Goal: Navigation & Orientation: Find specific page/section

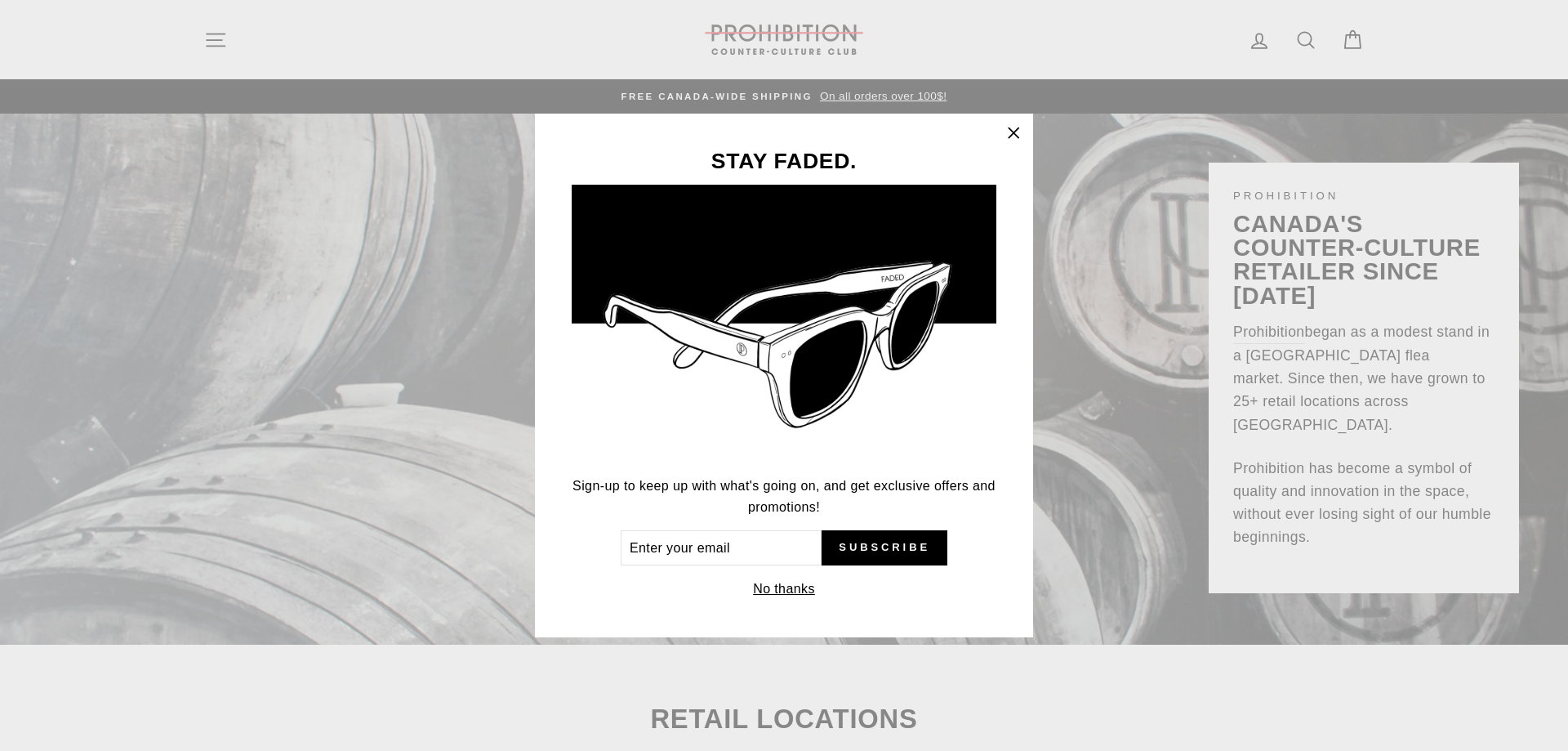
click at [1009, 131] on icon "button" at bounding box center [1013, 132] width 23 height 23
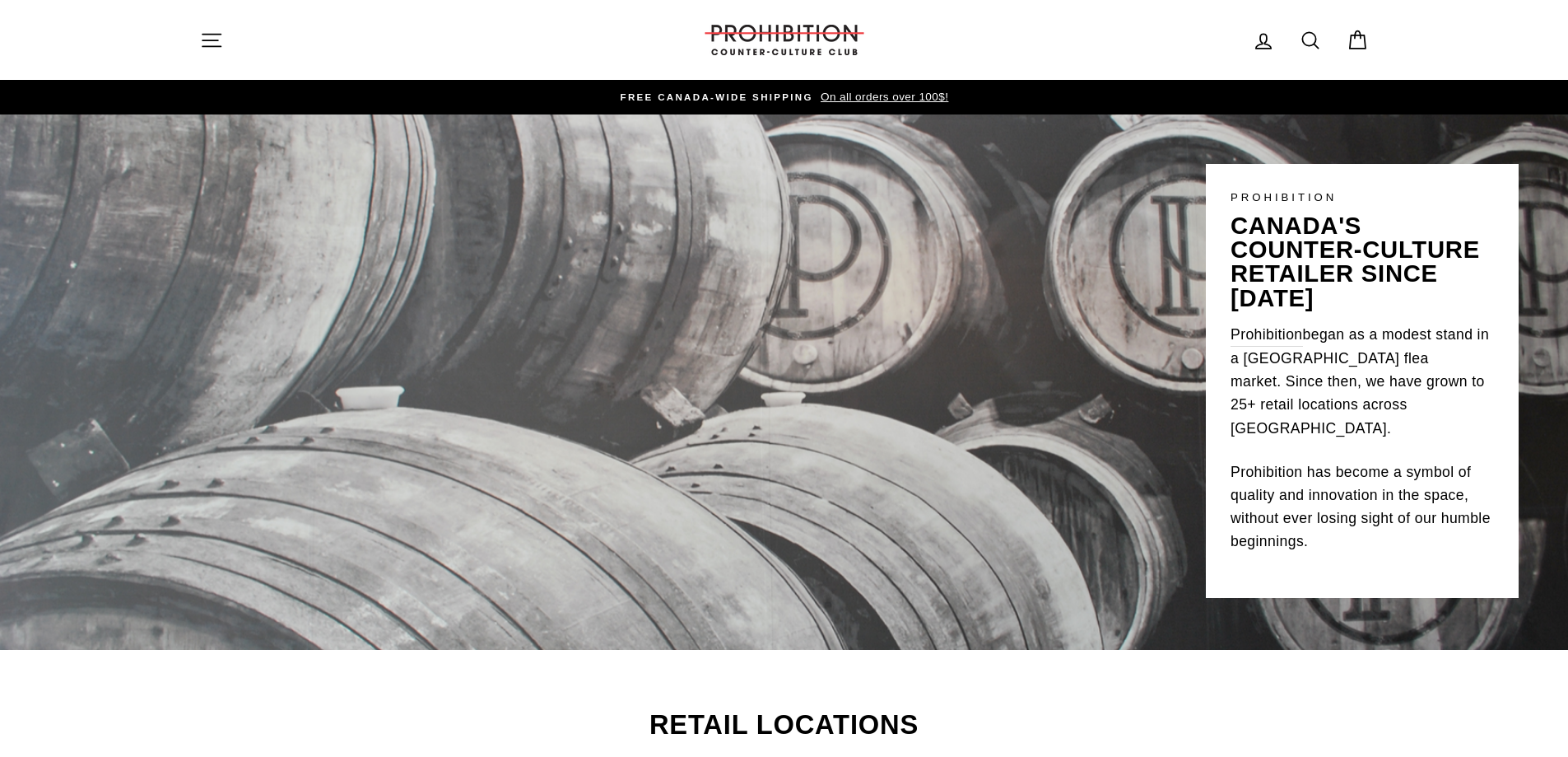
click at [205, 31] on icon "button" at bounding box center [211, 40] width 23 height 23
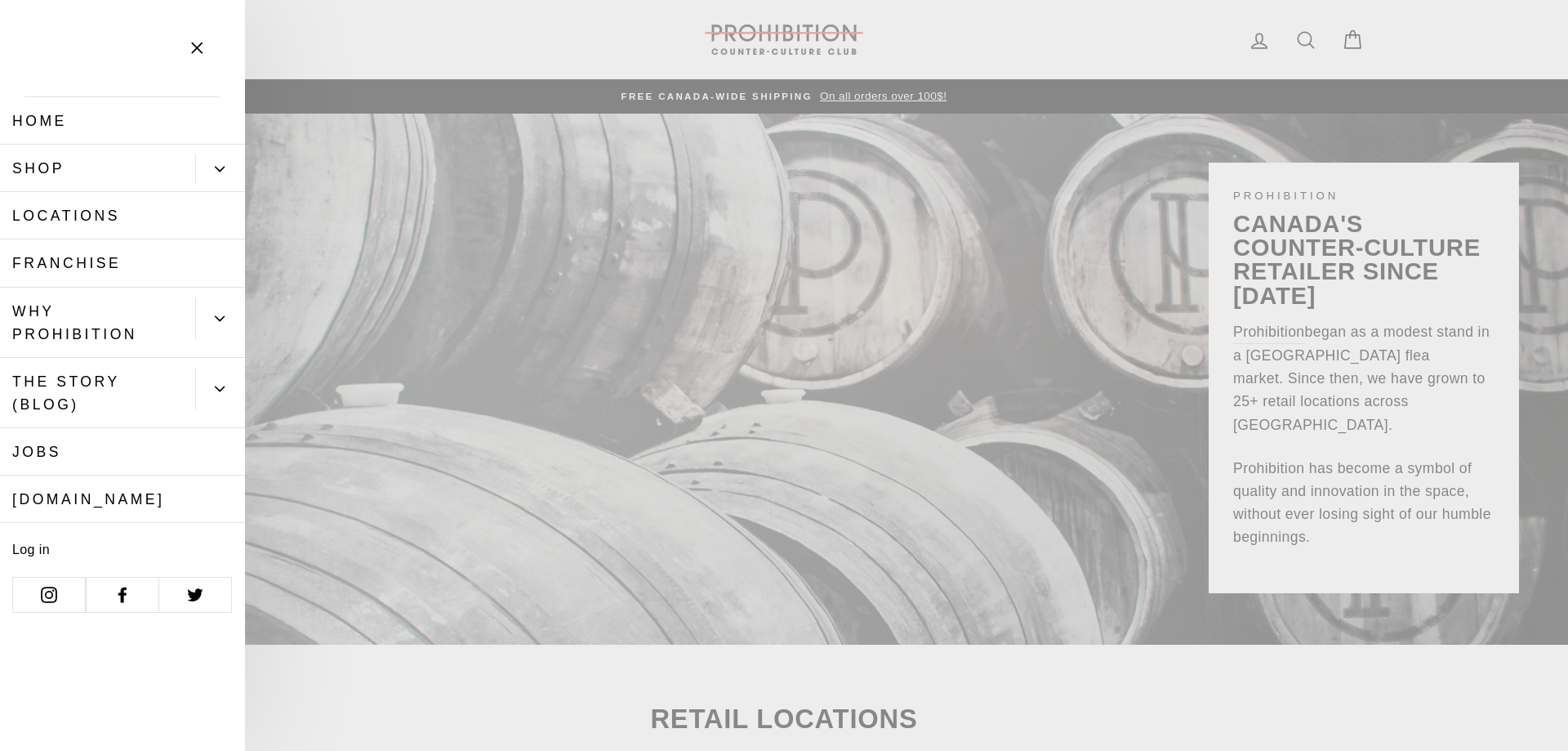
click at [194, 168] on link "Shop" at bounding box center [98, 168] width 196 height 47
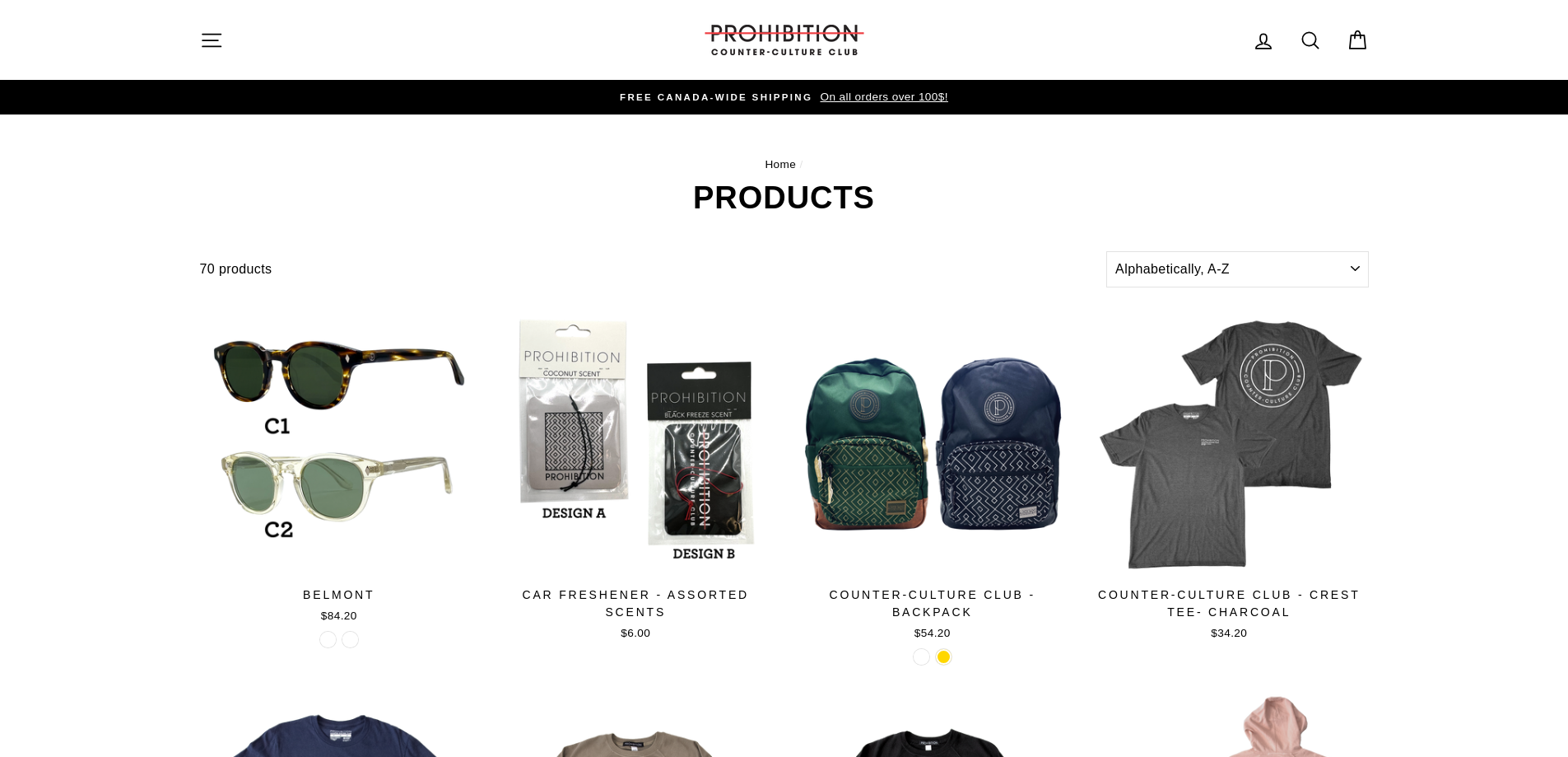
drag, startPoint x: 238, startPoint y: 37, endPoint x: 223, endPoint y: 37, distance: 15.0
click at [235, 37] on div "Site navigation" at bounding box center [438, 39] width 477 height 47
click at [208, 41] on icon "button" at bounding box center [211, 40] width 23 height 23
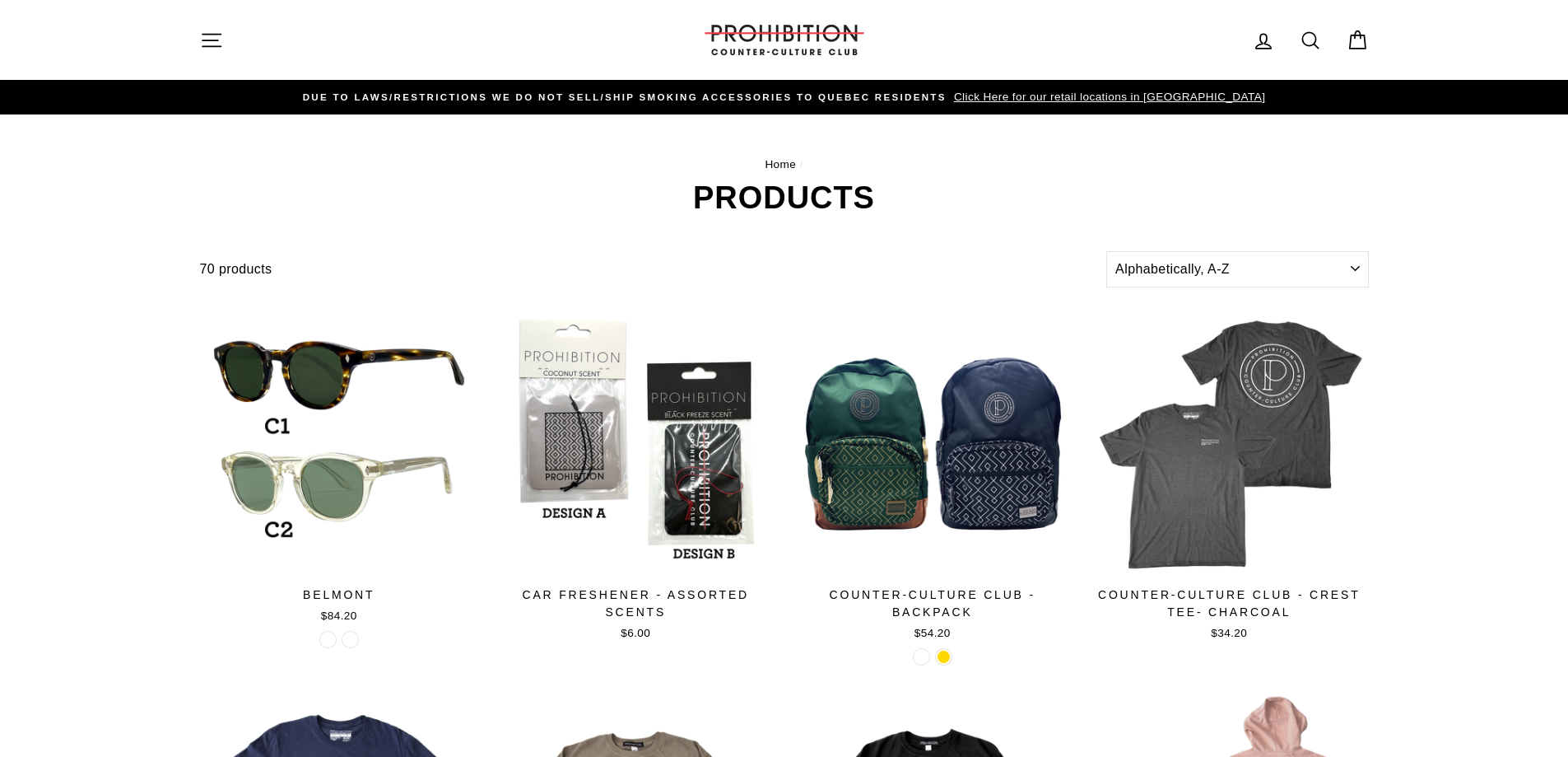
click at [193, 37] on button "Site navigation" at bounding box center [211, 39] width 43 height 36
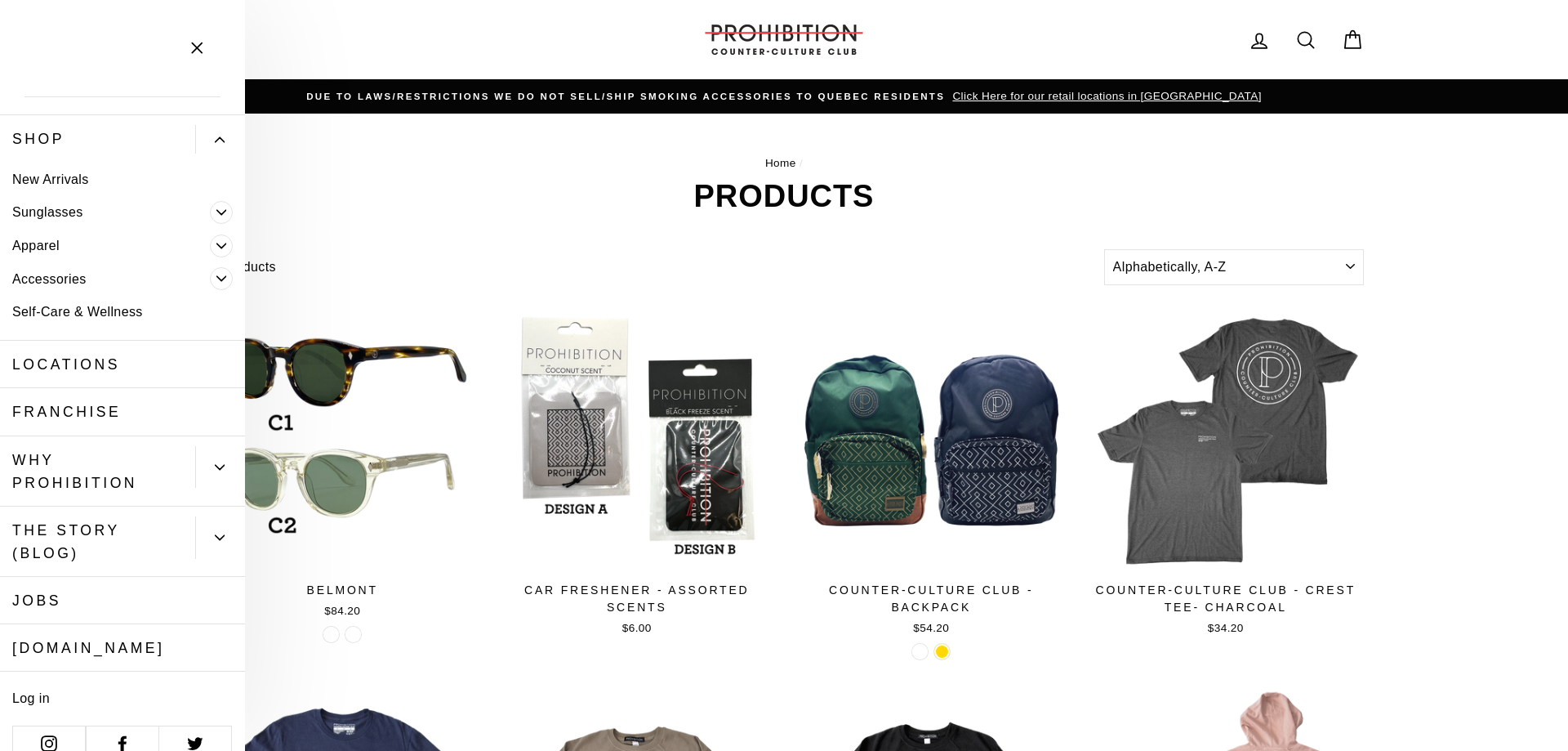
scroll to position [55, 0]
